Goal: Transaction & Acquisition: Purchase product/service

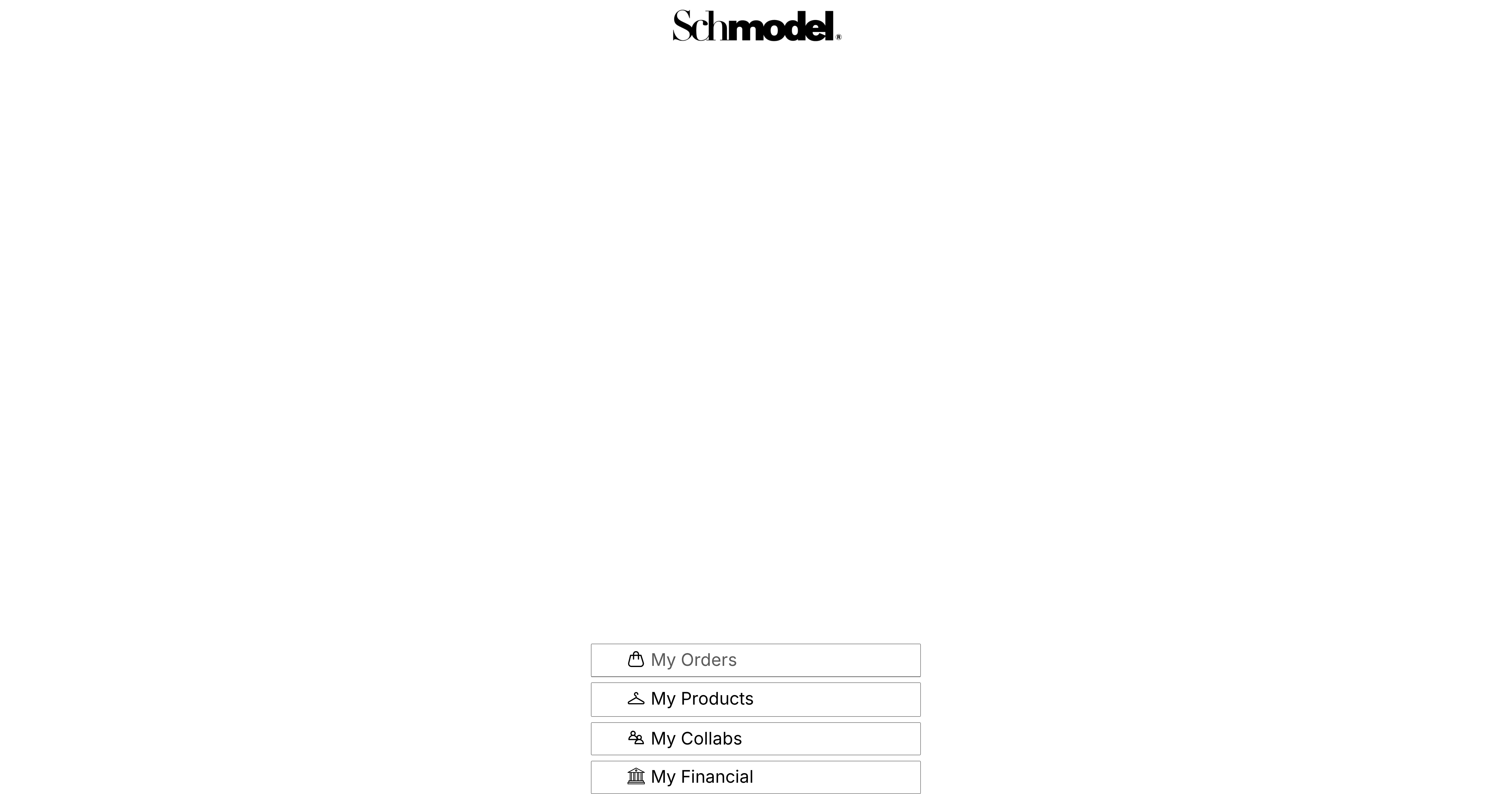
click at [740, 651] on span "My Orders" at bounding box center [755, 660] width 256 height 19
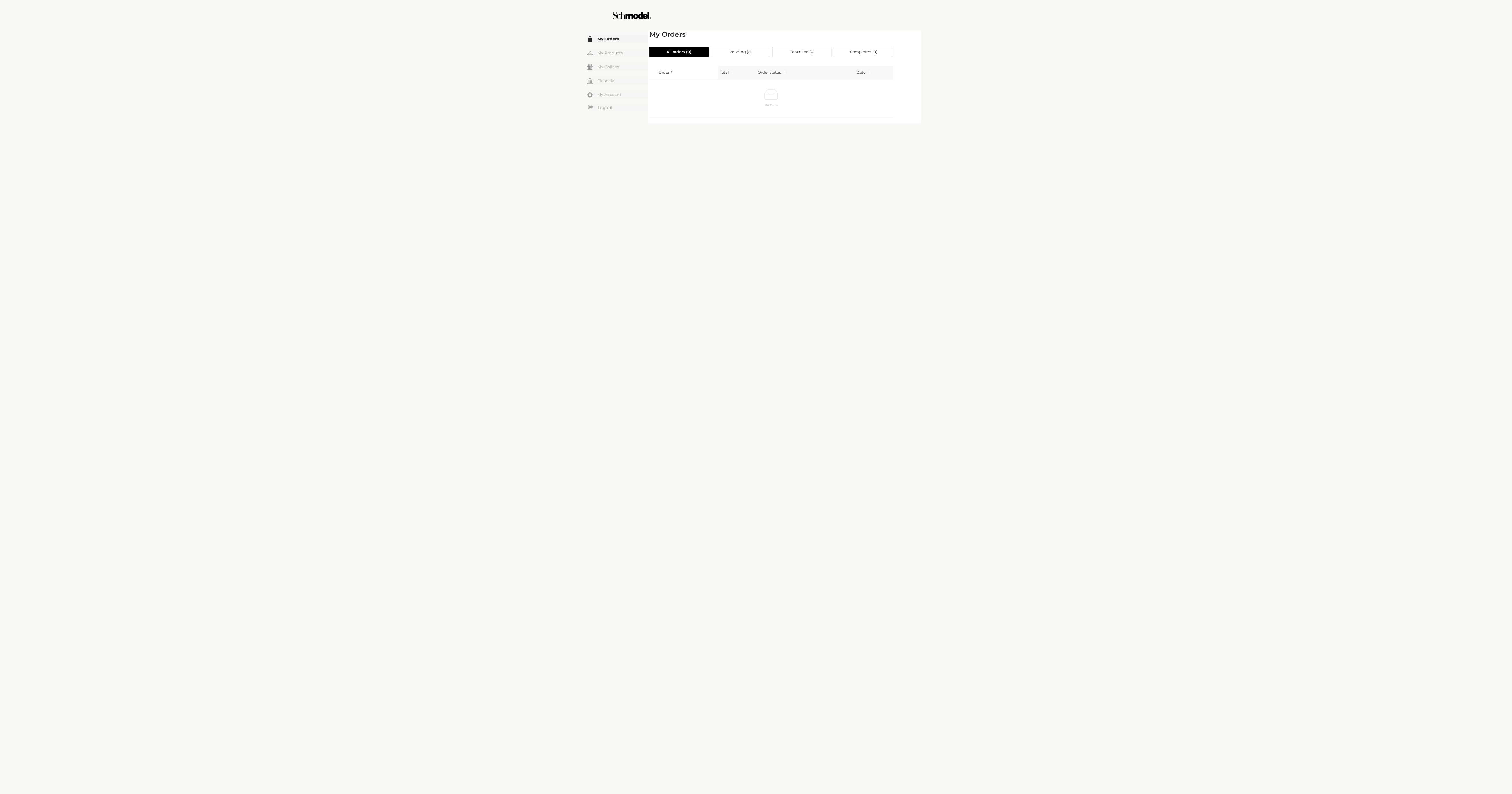
click at [1116, 310] on div "☰ My Orders My Products My Collabs Dashboard Financial My Account Logout Inbox …" at bounding box center [756, 397] width 1512 height 794
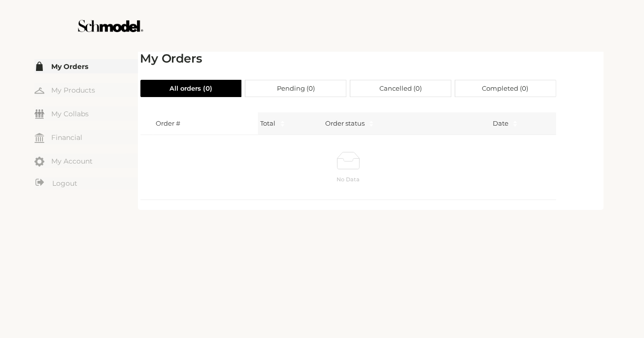
drag, startPoint x: 1884, startPoint y: 408, endPoint x: 490, endPoint y: 103, distance: 1427.5
click at [483, 99] on div "My Orders All orders ( 0 ) Pending ( 0 ) Cancelled ( 0 ) Completed ( 0 ) Order …" at bounding box center [348, 130] width 416 height 156
drag, startPoint x: 490, startPoint y: 103, endPoint x: 417, endPoint y: 103, distance: 72.4
click at [486, 103] on div "My Orders All orders ( 0 ) Pending ( 0 ) Cancelled ( 0 ) Completed ( 0 ) Order …" at bounding box center [348, 130] width 416 height 156
click at [79, 57] on div "☰ My Orders My Products My Collabs Dashboard Financial My Account Logout Inbox" at bounding box center [85, 129] width 103 height 161
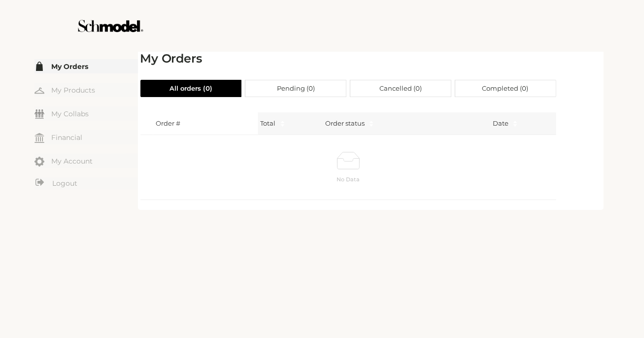
click at [79, 68] on link "My Orders" at bounding box center [85, 66] width 103 height 14
click at [68, 180] on link "Logout" at bounding box center [85, 183] width 103 height 12
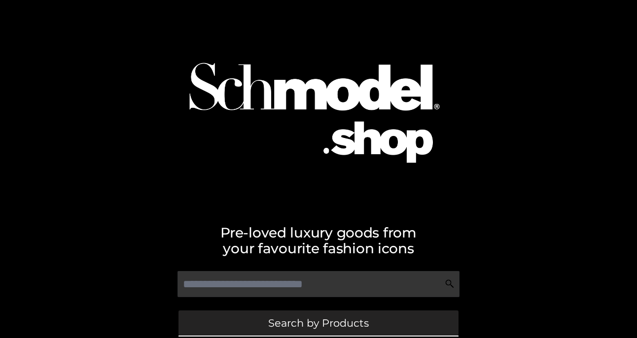
click at [291, 316] on link "Search by Products" at bounding box center [318, 322] width 280 height 25
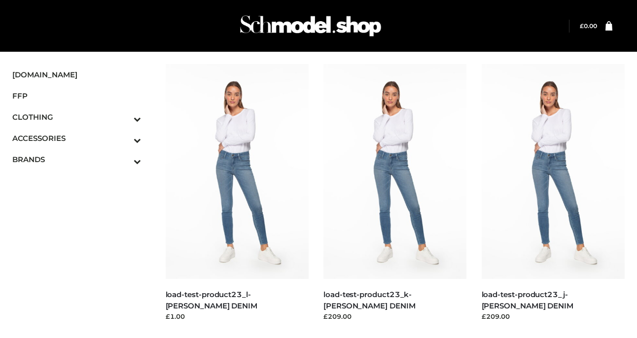
click at [305, 120] on img at bounding box center [237, 171] width 143 height 215
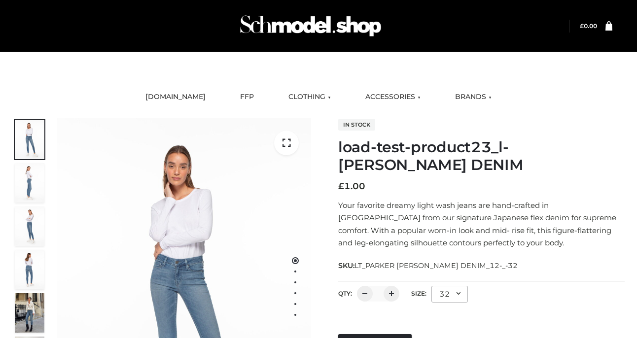
scroll to position [241, 0]
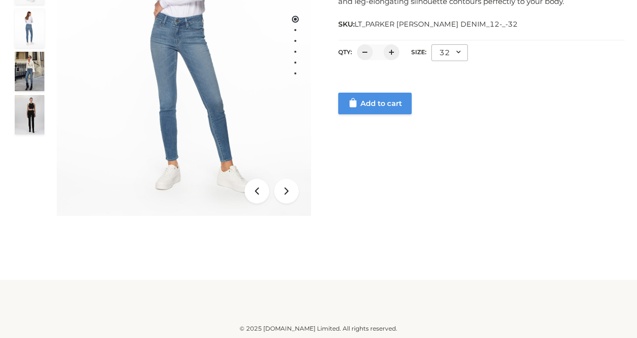
click at [382, 106] on link "Add to cart" at bounding box center [374, 104] width 73 height 22
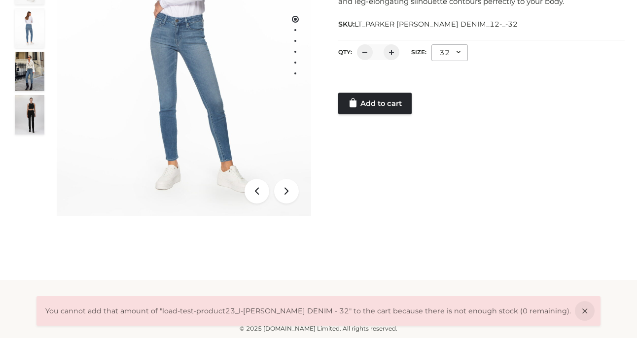
scroll to position [0, 0]
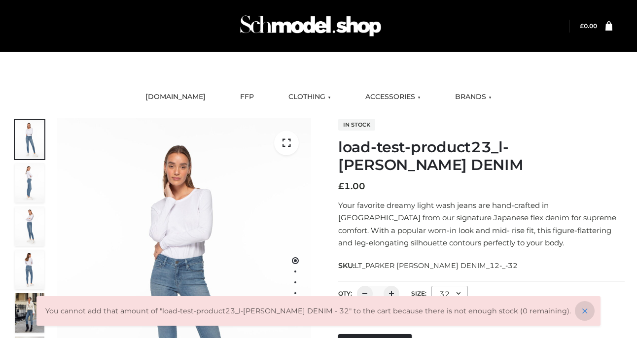
click at [584, 310] on icon at bounding box center [585, 311] width 20 height 20
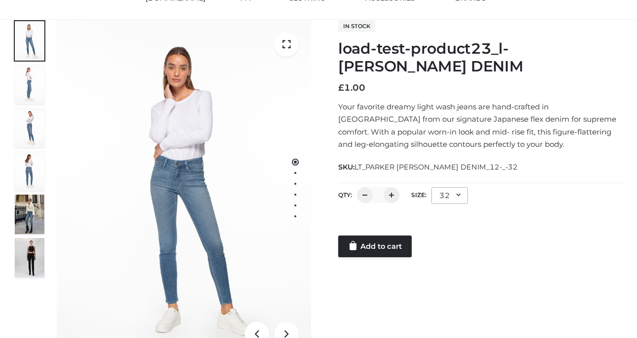
scroll to position [148, 0]
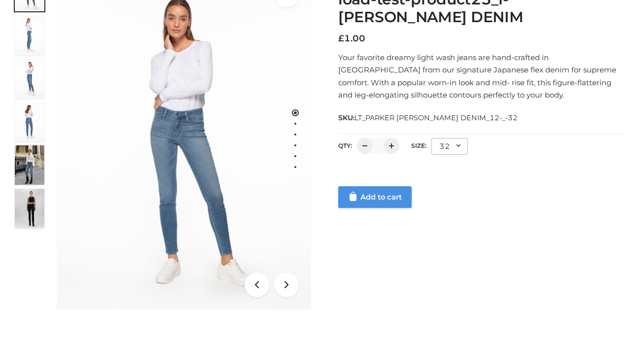
click at [382, 202] on link "Add to cart" at bounding box center [374, 197] width 73 height 22
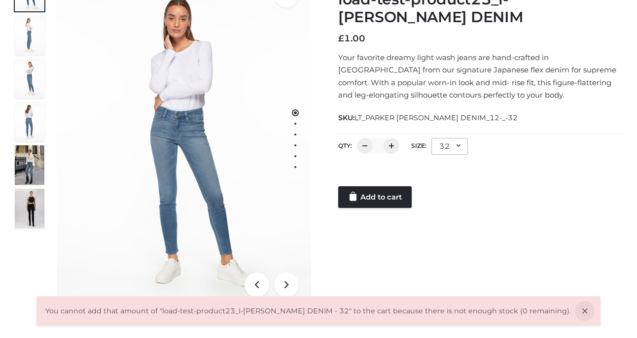
scroll to position [0, 0]
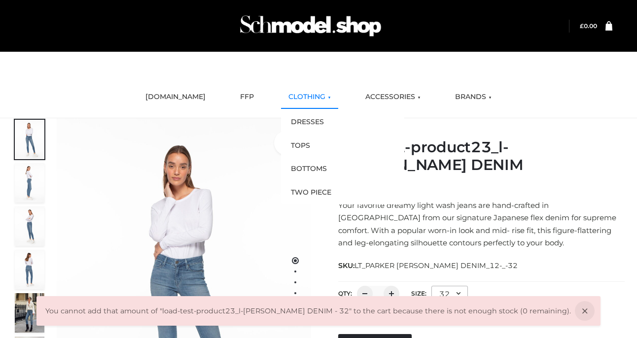
click at [300, 100] on link "CLOTHING" at bounding box center [309, 97] width 57 height 22
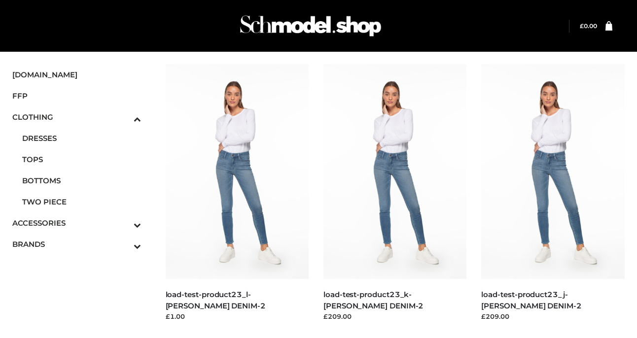
click at [289, 23] on img at bounding box center [311, 25] width 148 height 39
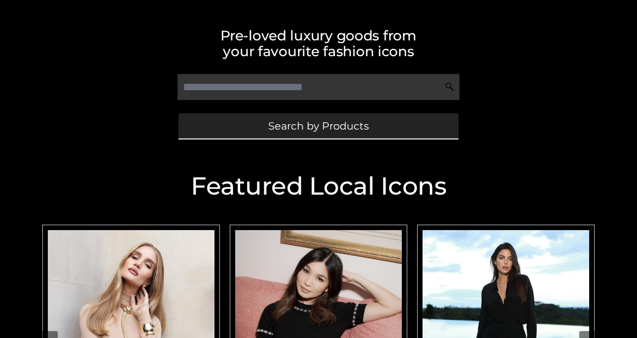
scroll to position [345, 0]
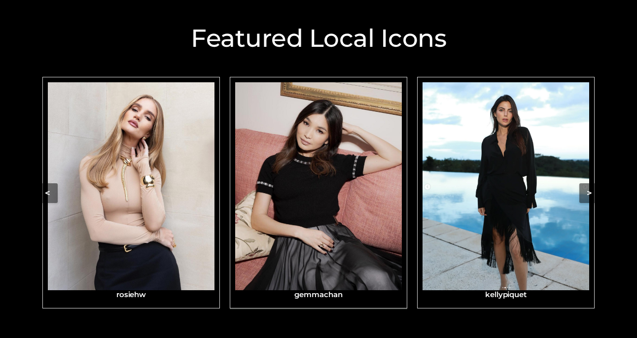
click at [342, 176] on img "Carousel Navigation" at bounding box center [318, 186] width 167 height 208
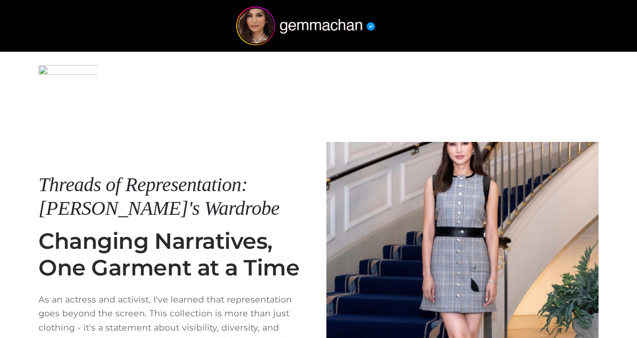
scroll to position [226, 0]
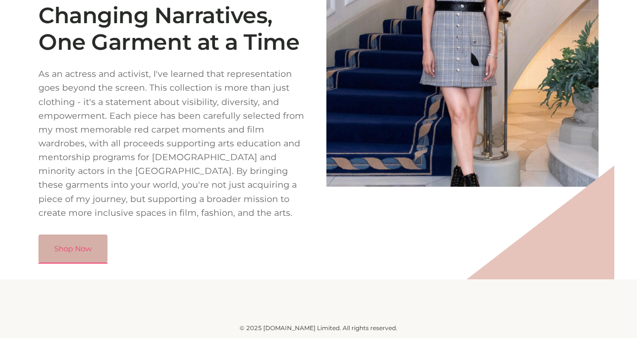
click at [62, 258] on link "Shop Now" at bounding box center [72, 249] width 69 height 29
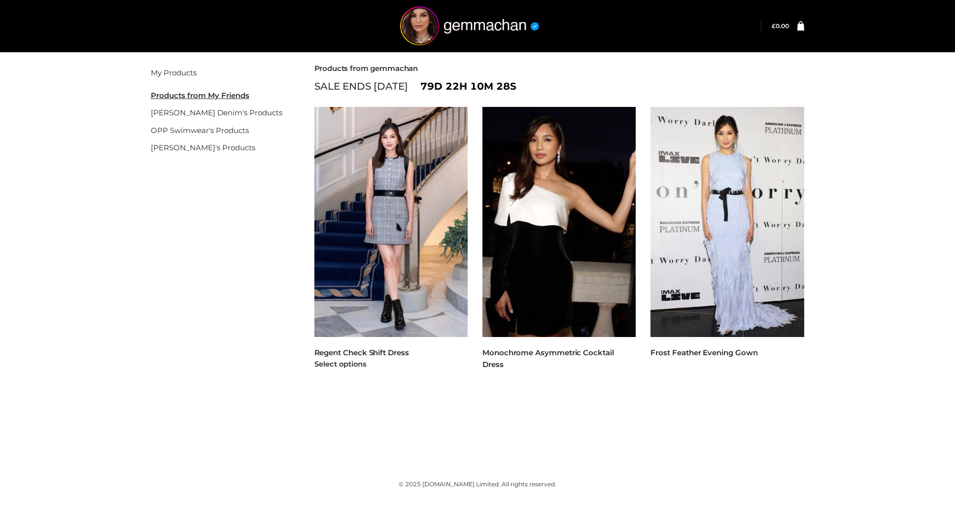
click at [408, 326] on img at bounding box center [391, 222] width 154 height 230
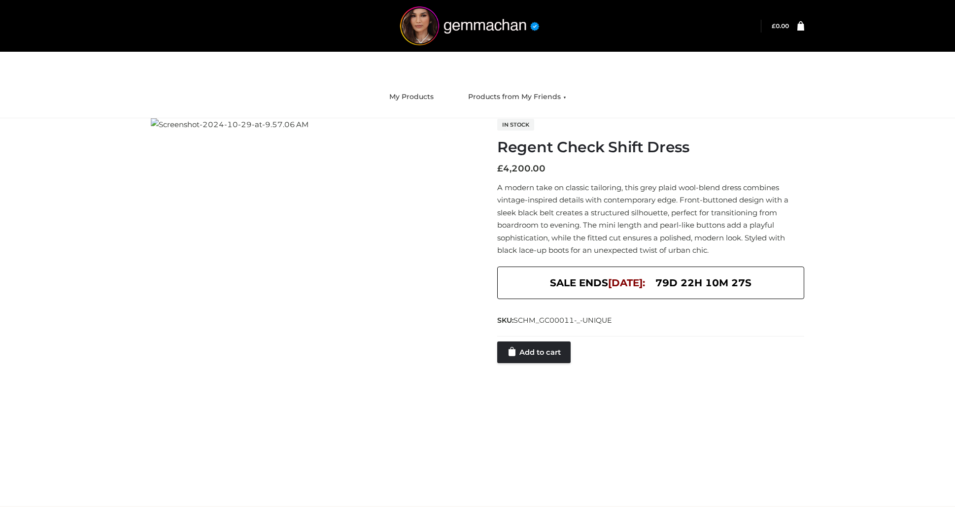
scroll to position [159, 0]
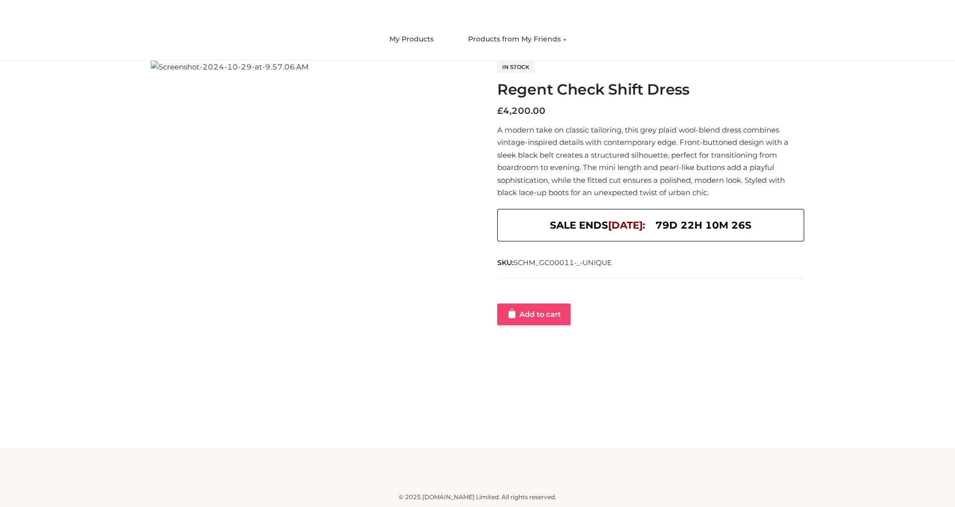
click at [564, 304] on link "Add to cart" at bounding box center [533, 315] width 73 height 22
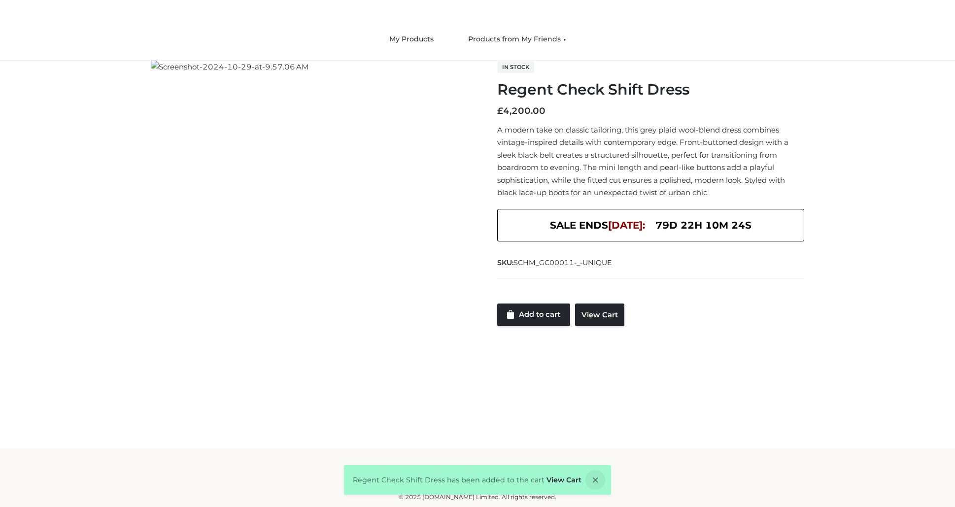
scroll to position [0, 0]
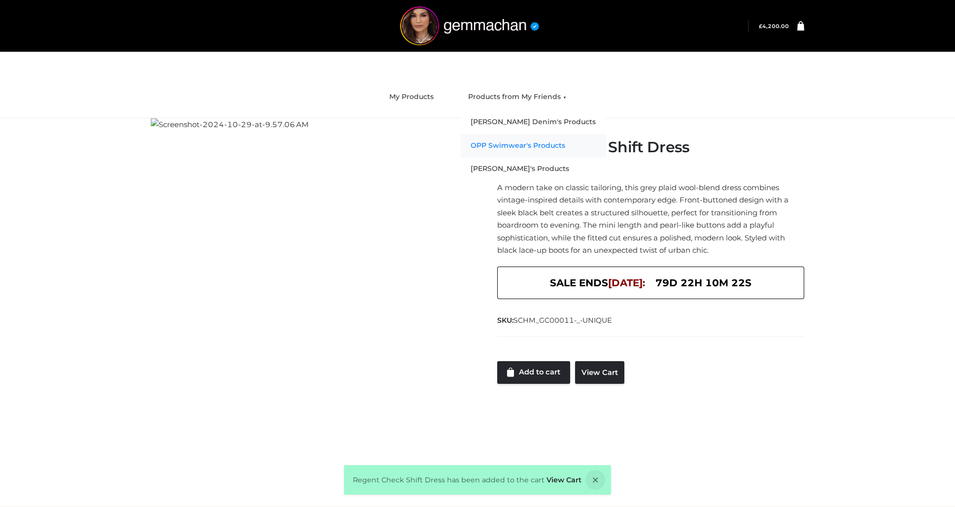
click at [501, 148] on link "OPP Swimwear's Products" at bounding box center [533, 146] width 145 height 24
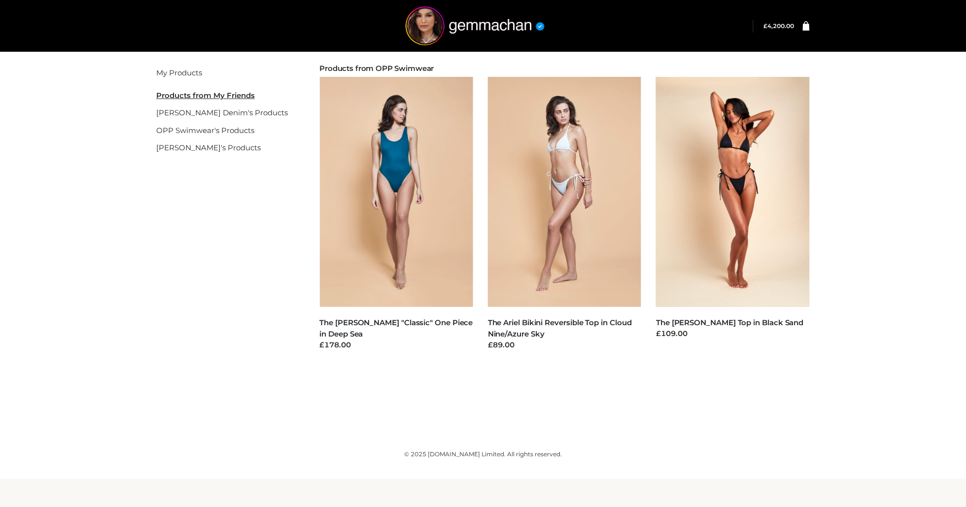
click at [576, 236] on img at bounding box center [565, 192] width 154 height 230
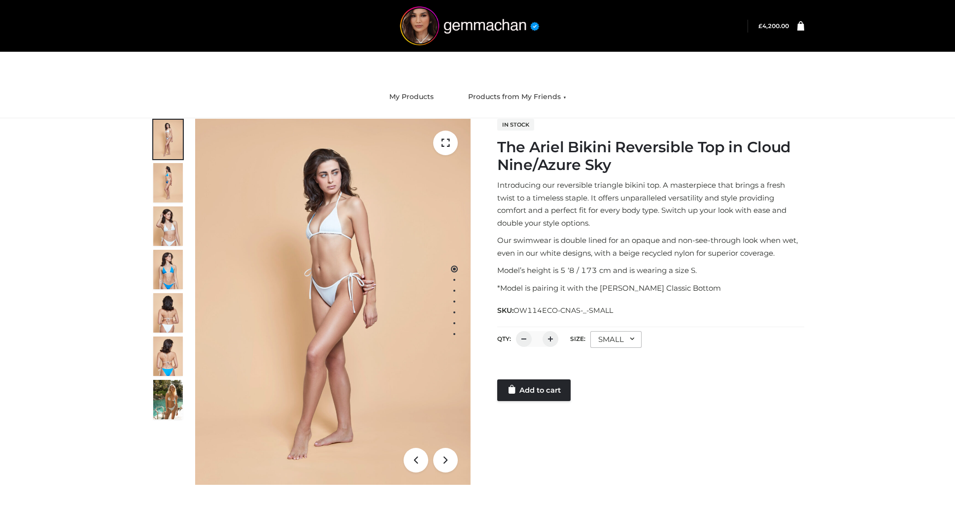
click at [612, 348] on div "SMALL" at bounding box center [615, 339] width 51 height 17
click at [630, 413] on li "MEDIUM" at bounding box center [634, 403] width 89 height 22
click at [552, 401] on link "Add to cart" at bounding box center [533, 390] width 73 height 22
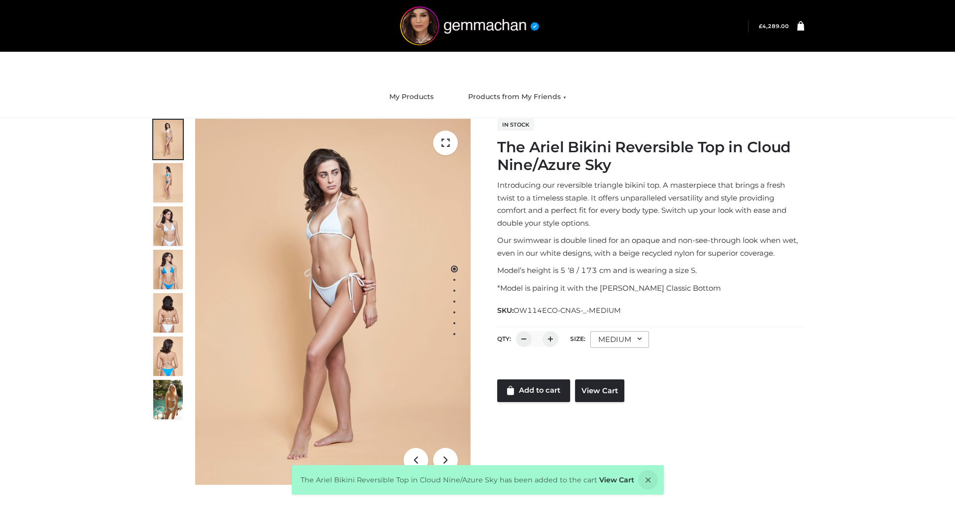
click at [811, 12] on div "Login" at bounding box center [477, 26] width 678 height 52
click at [800, 27] on icon at bounding box center [800, 25] width 7 height 9
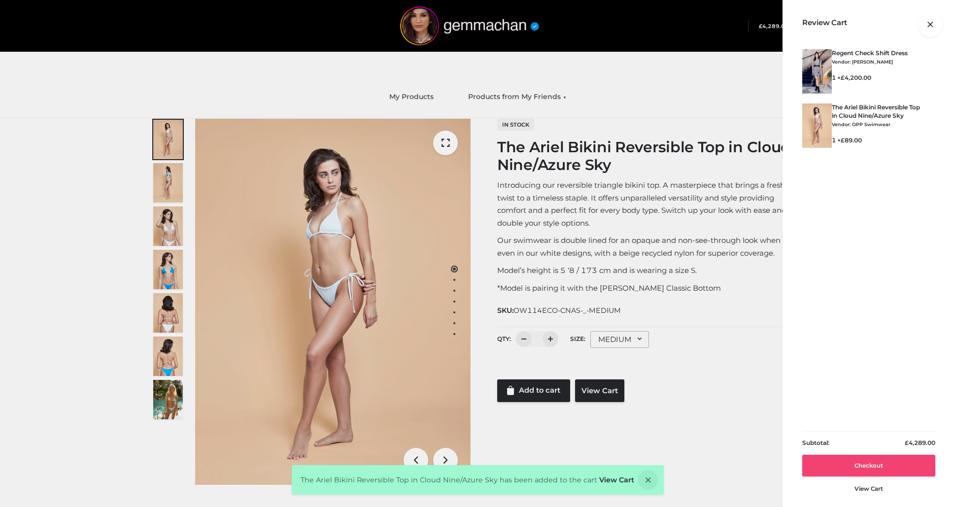
click at [845, 474] on link "Checkout" at bounding box center [868, 466] width 133 height 22
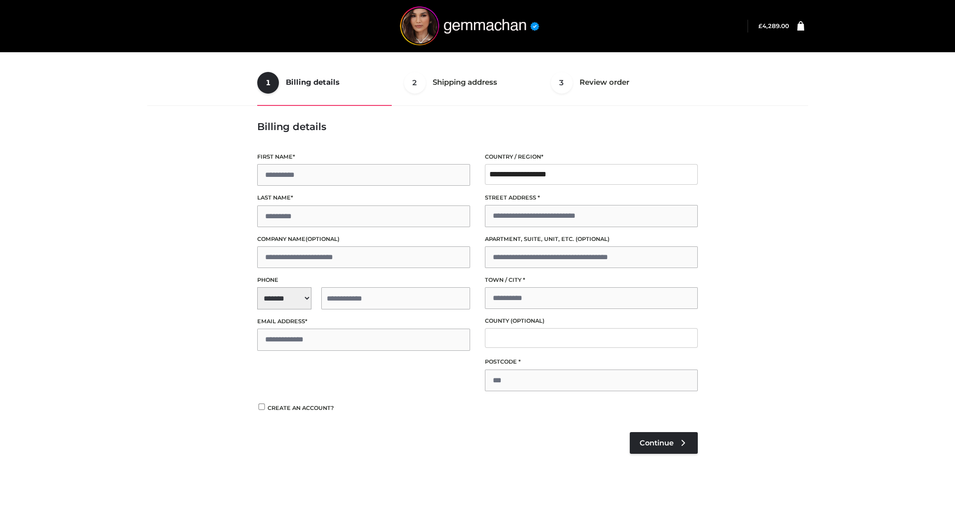
click at [407, 158] on label "First name *" at bounding box center [363, 156] width 213 height 9
click at [407, 164] on input "First name *" at bounding box center [363, 175] width 213 height 22
click at [412, 186] on input "First name *" at bounding box center [363, 175] width 213 height 22
click at [412, 183] on input "First name *" at bounding box center [363, 175] width 213 height 22
type input "****"
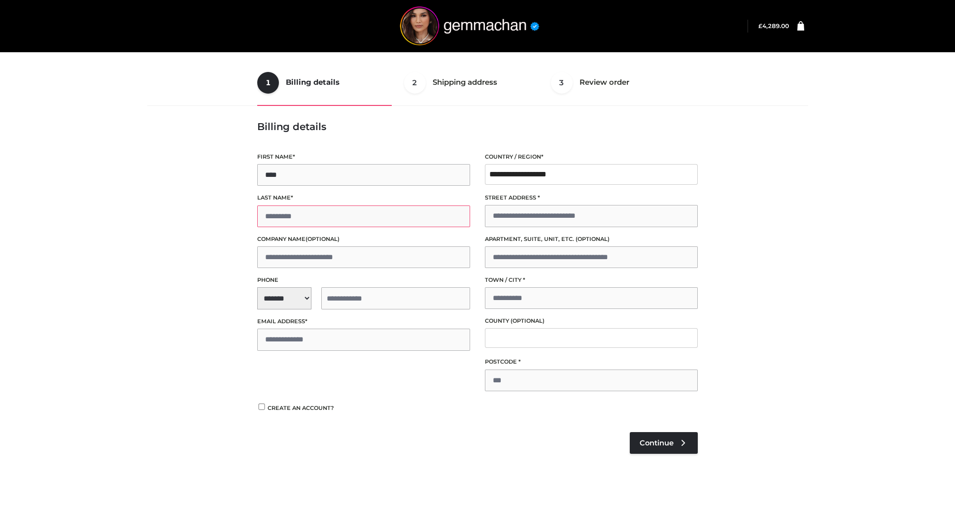
type input "*"
type input "****"
click at [287, 294] on span "**********" at bounding box center [363, 298] width 213 height 22
click at [297, 324] on div "+1 (US)" at bounding box center [319, 325] width 122 height 20
select select "**"
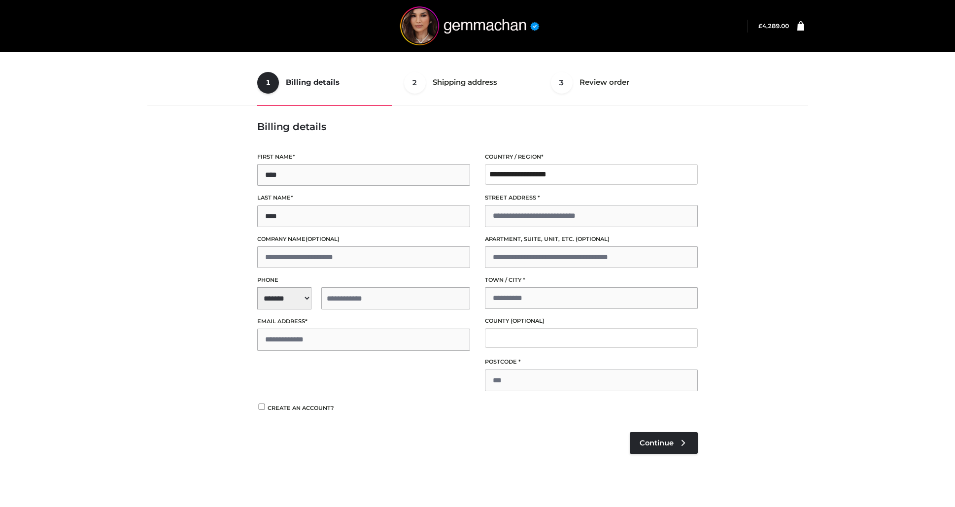
click at [359, 290] on input "tel" at bounding box center [395, 298] width 149 height 22
type input "**********"
click at [334, 344] on input "Email address *" at bounding box center [363, 340] width 213 height 22
type input "**********"
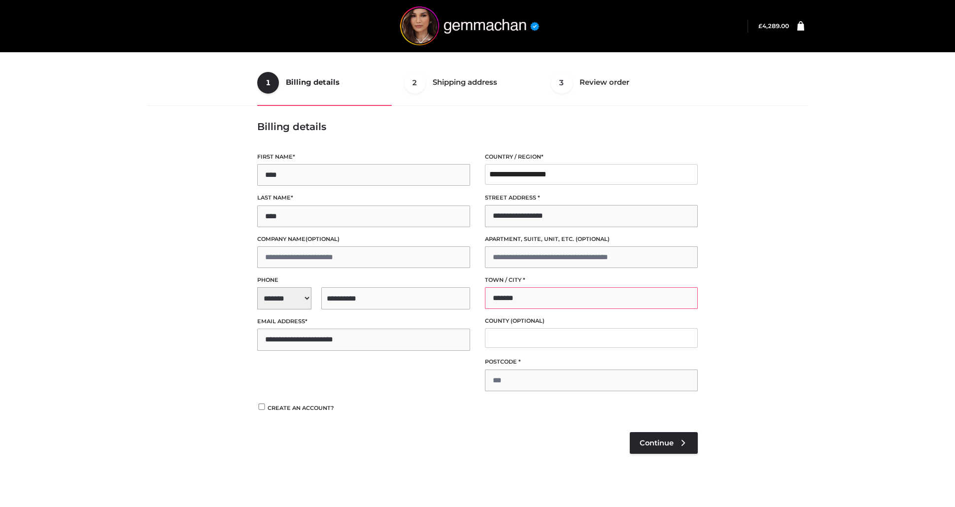
type input "*******"
type input "*"
type input "*****"
click at [656, 447] on link "Continue" at bounding box center [664, 443] width 68 height 22
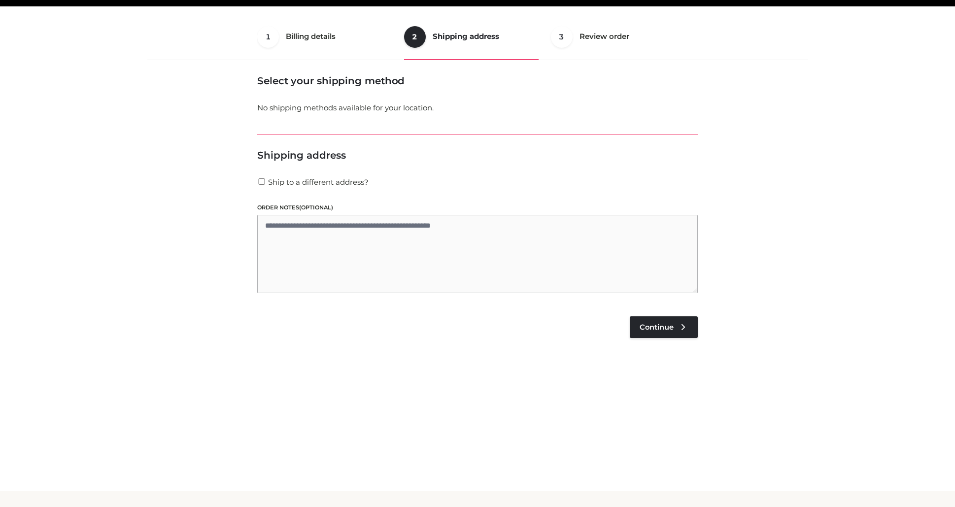
scroll to position [60, 0]
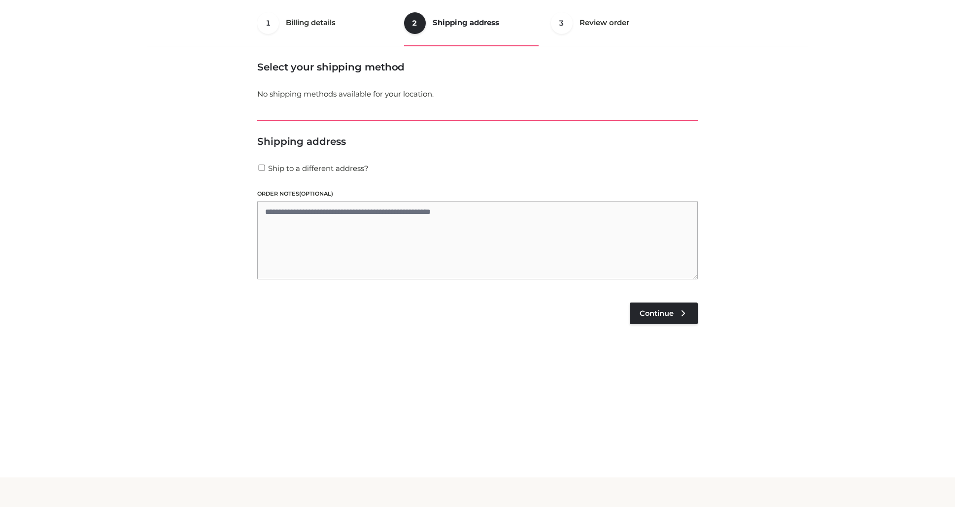
click at [327, 166] on span "Ship to a different address?" at bounding box center [318, 168] width 101 height 9
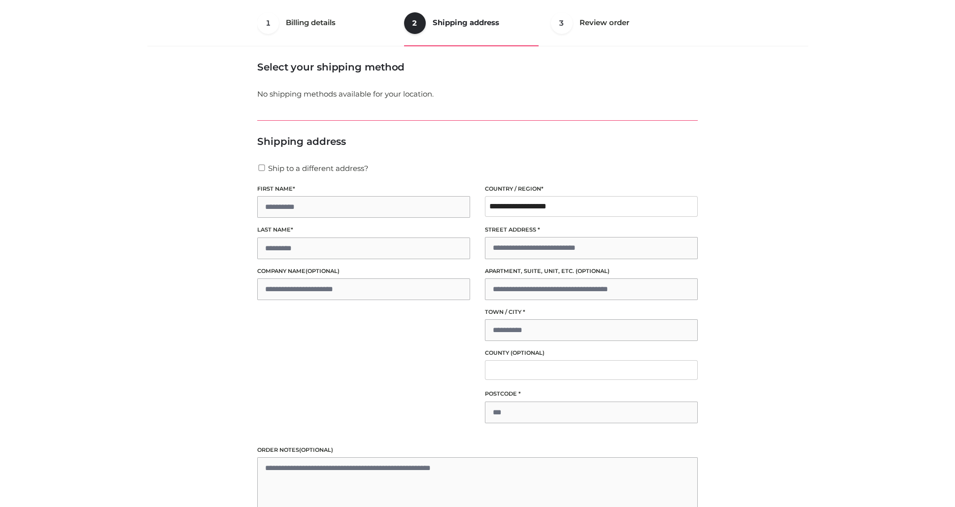
click at [298, 168] on span "Ship to a different address?" at bounding box center [318, 168] width 101 height 9
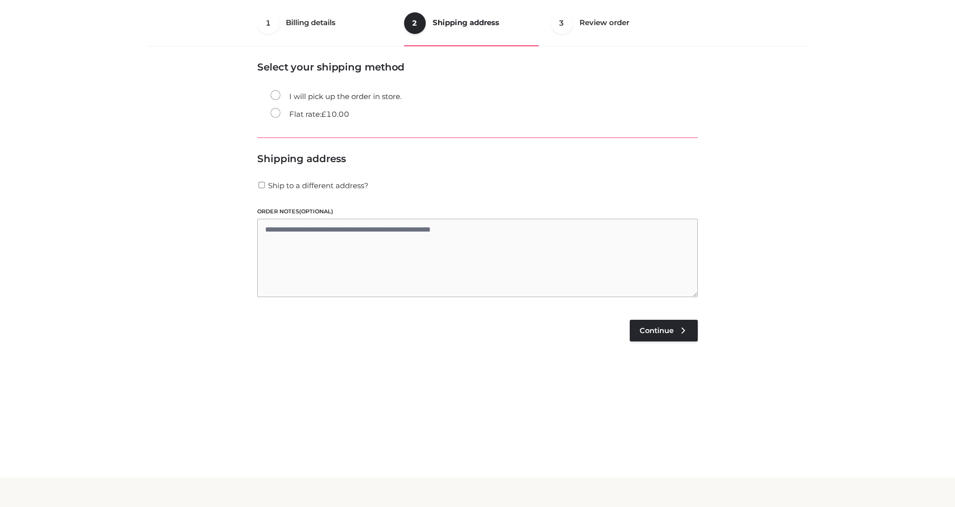
click at [330, 19] on ul "1 Billing details Billing 2 Shipping address Shipping 3 Review order Order" at bounding box center [477, 23] width 441 height 46
click at [331, 28] on ul "1 Billing details Billing 2 Shipping address Shipping 3 Review order Order" at bounding box center [477, 23] width 441 height 46
